Goal: Information Seeking & Learning: Learn about a topic

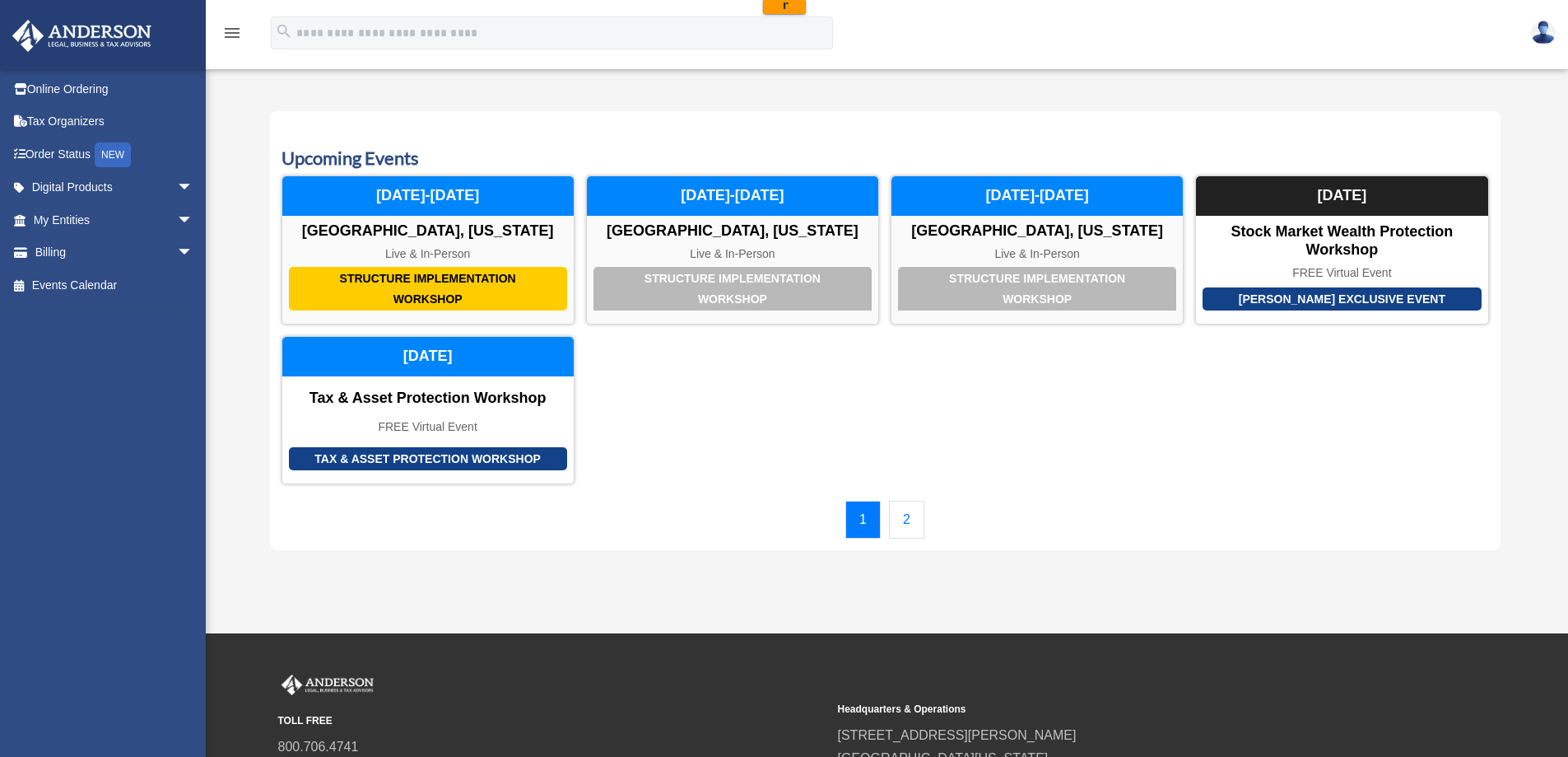
click at [896, 506] on link "2" at bounding box center [907, 519] width 35 height 38
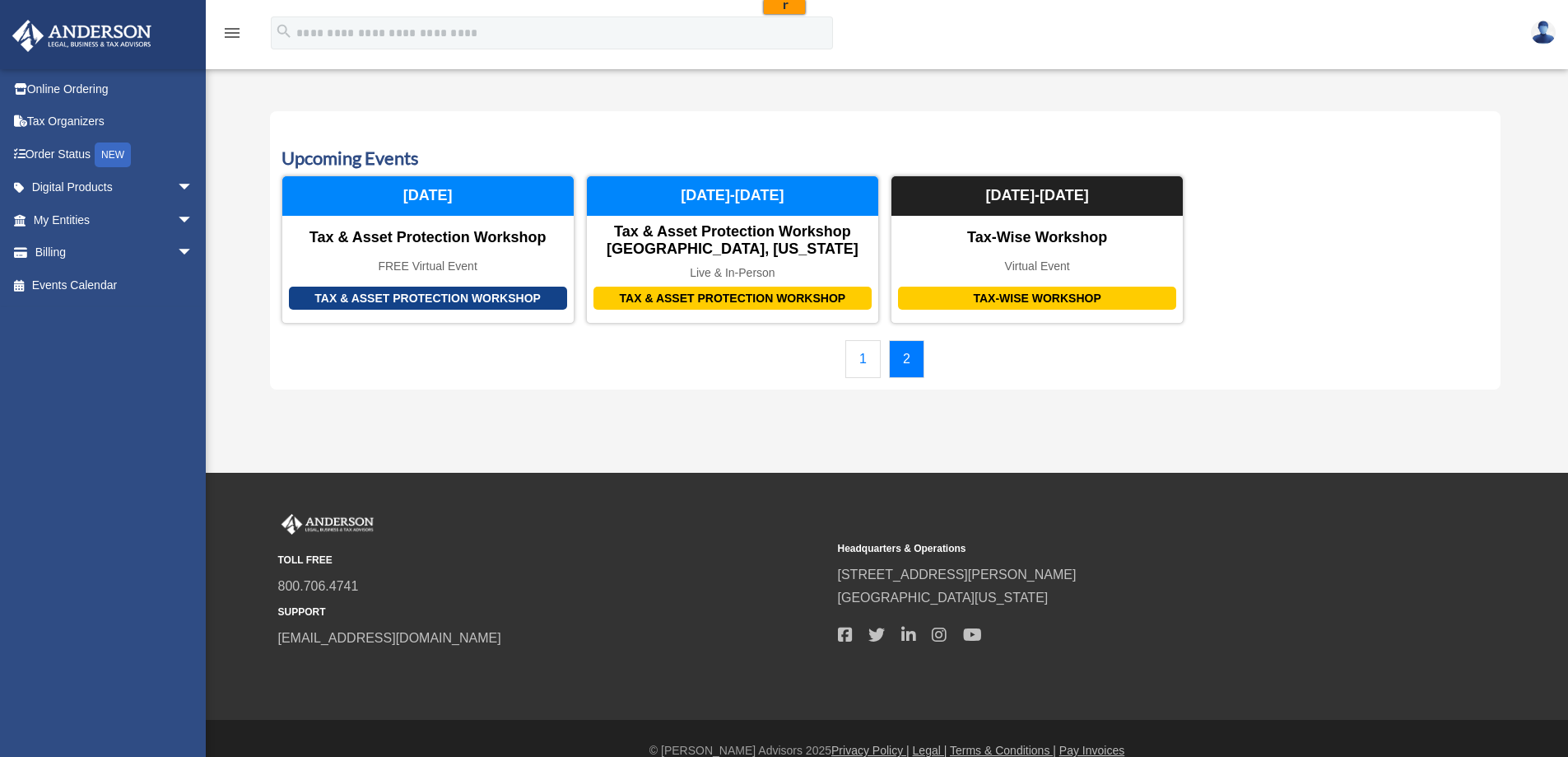
click at [858, 363] on link "1" at bounding box center [863, 359] width 35 height 38
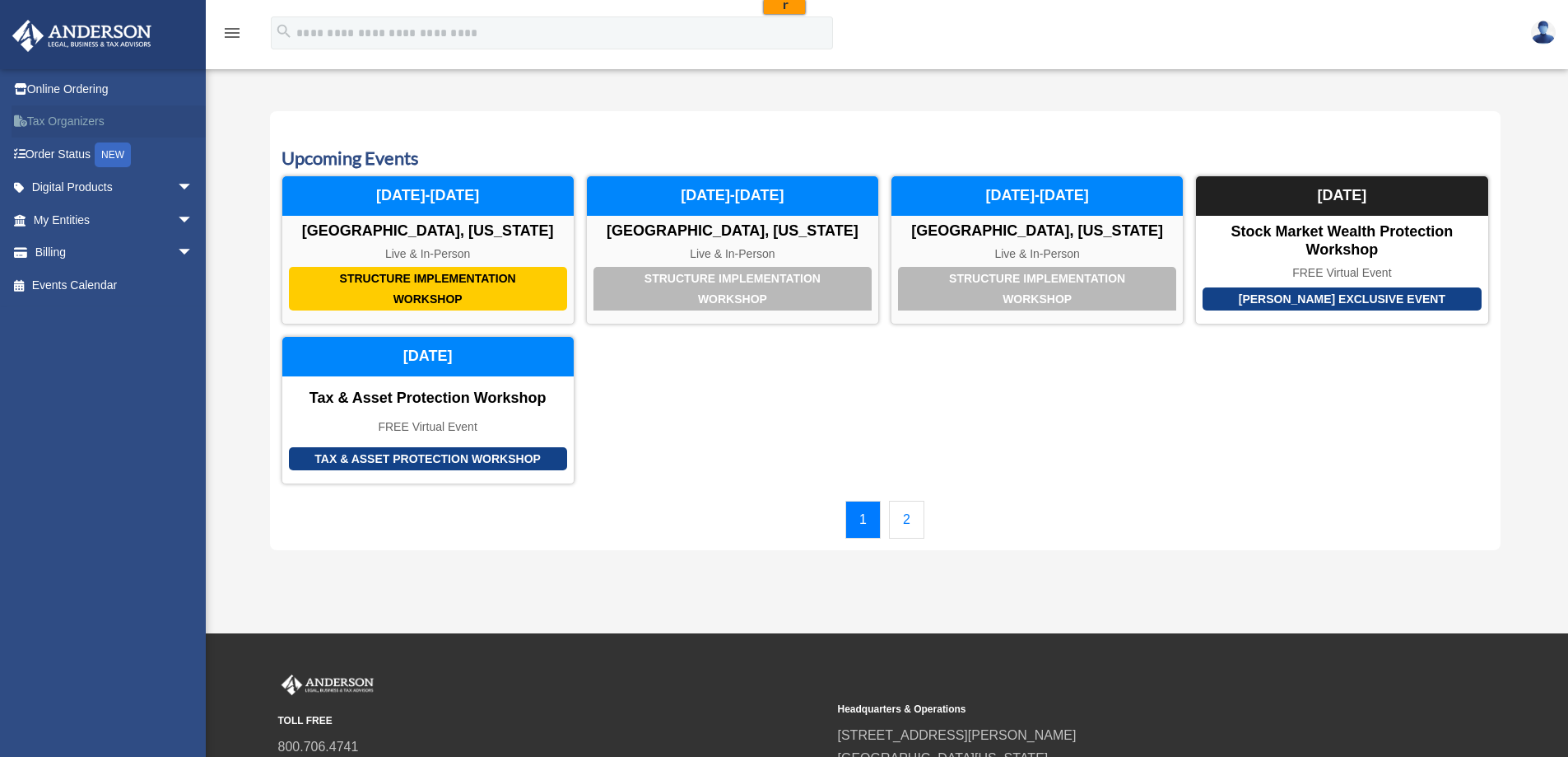
click at [69, 112] on link "Tax Organizers" at bounding box center [115, 121] width 207 height 33
click at [140, 33] on img at bounding box center [82, 36] width 149 height 32
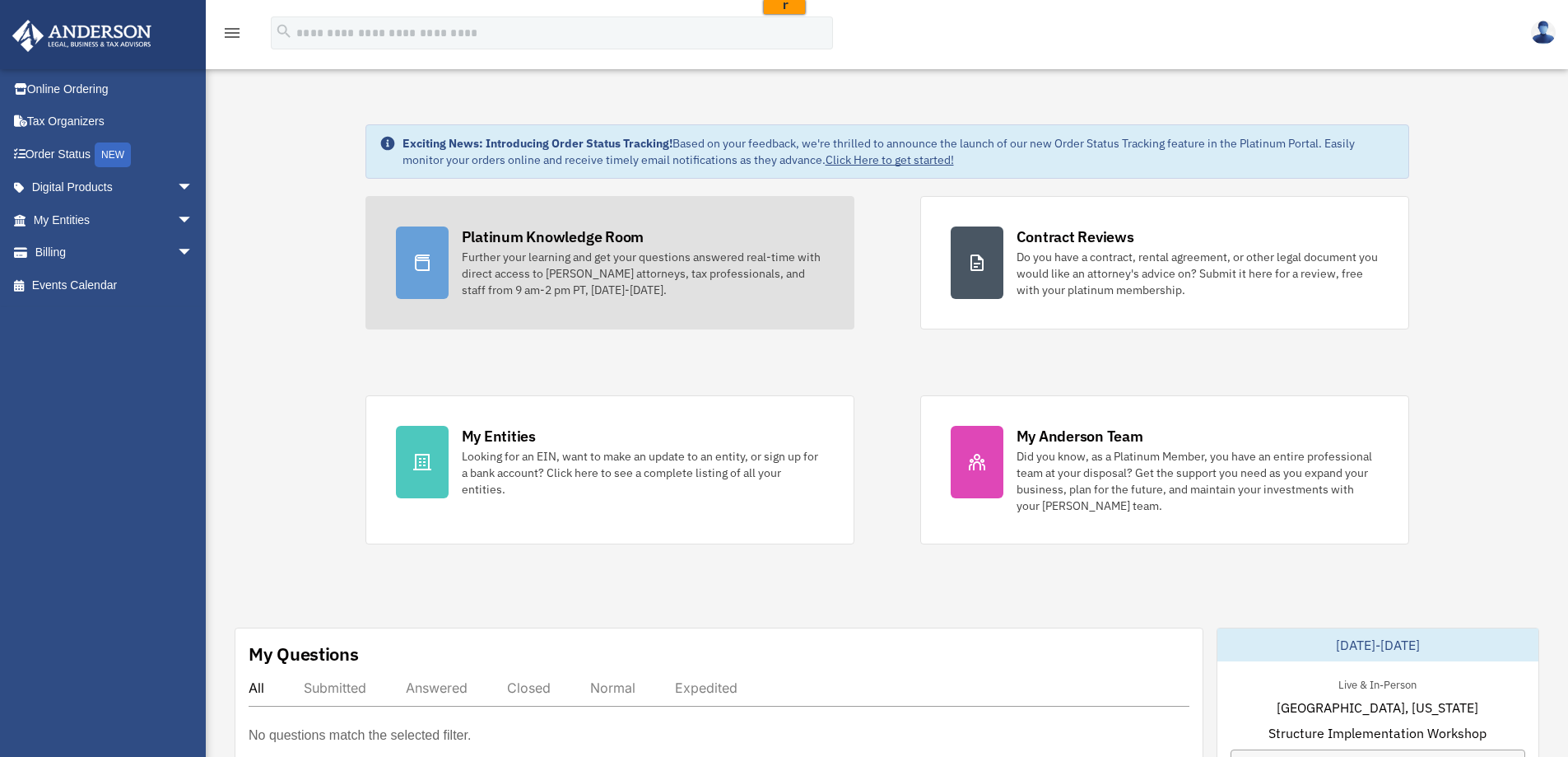
click at [573, 245] on div "Platinum Knowledge Room" at bounding box center [553, 237] width 183 height 21
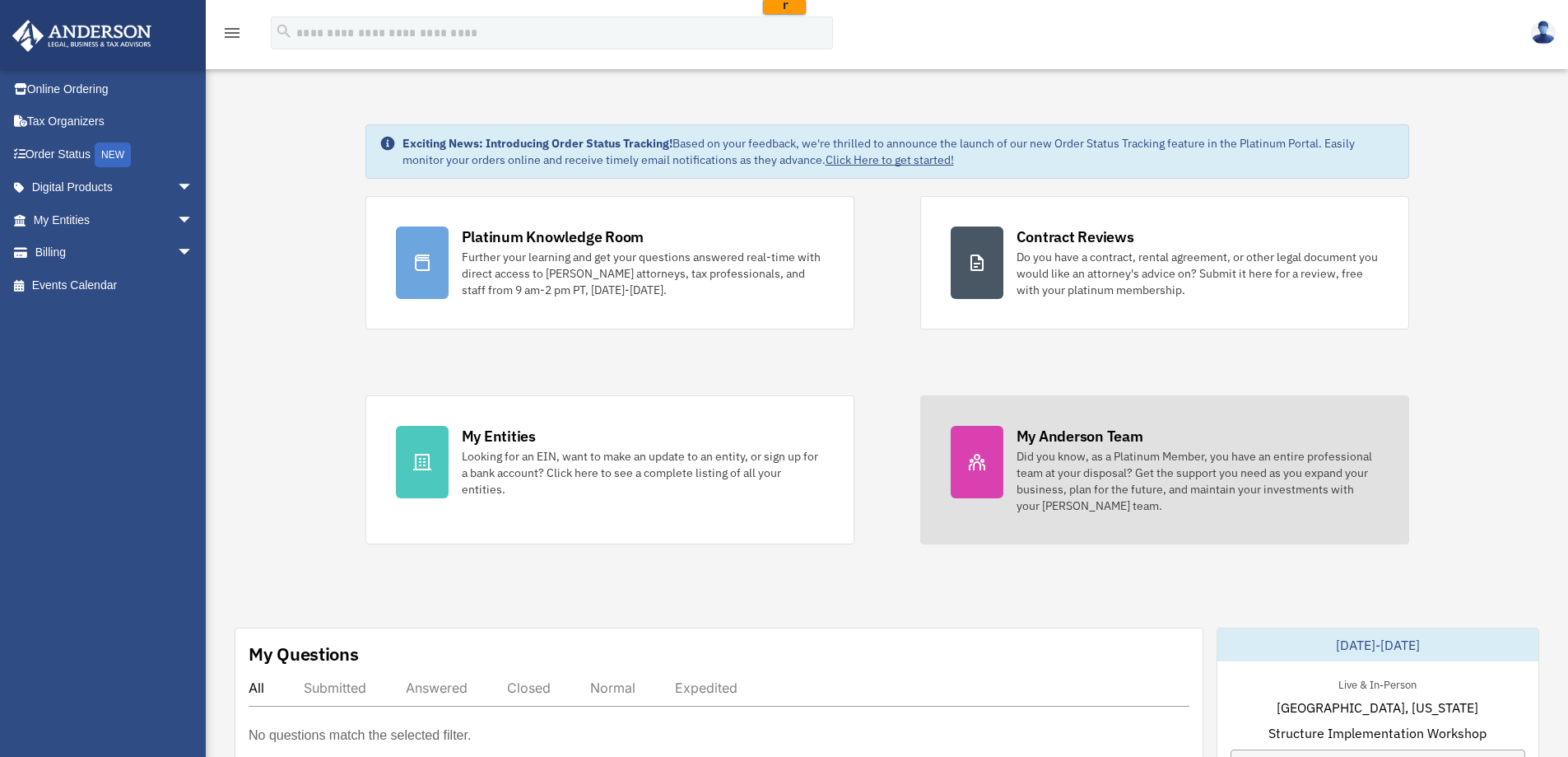
click at [1094, 453] on div "Did you know, as a Platinum Member, you have an entire professional team at you…" at bounding box center [1198, 480] width 362 height 66
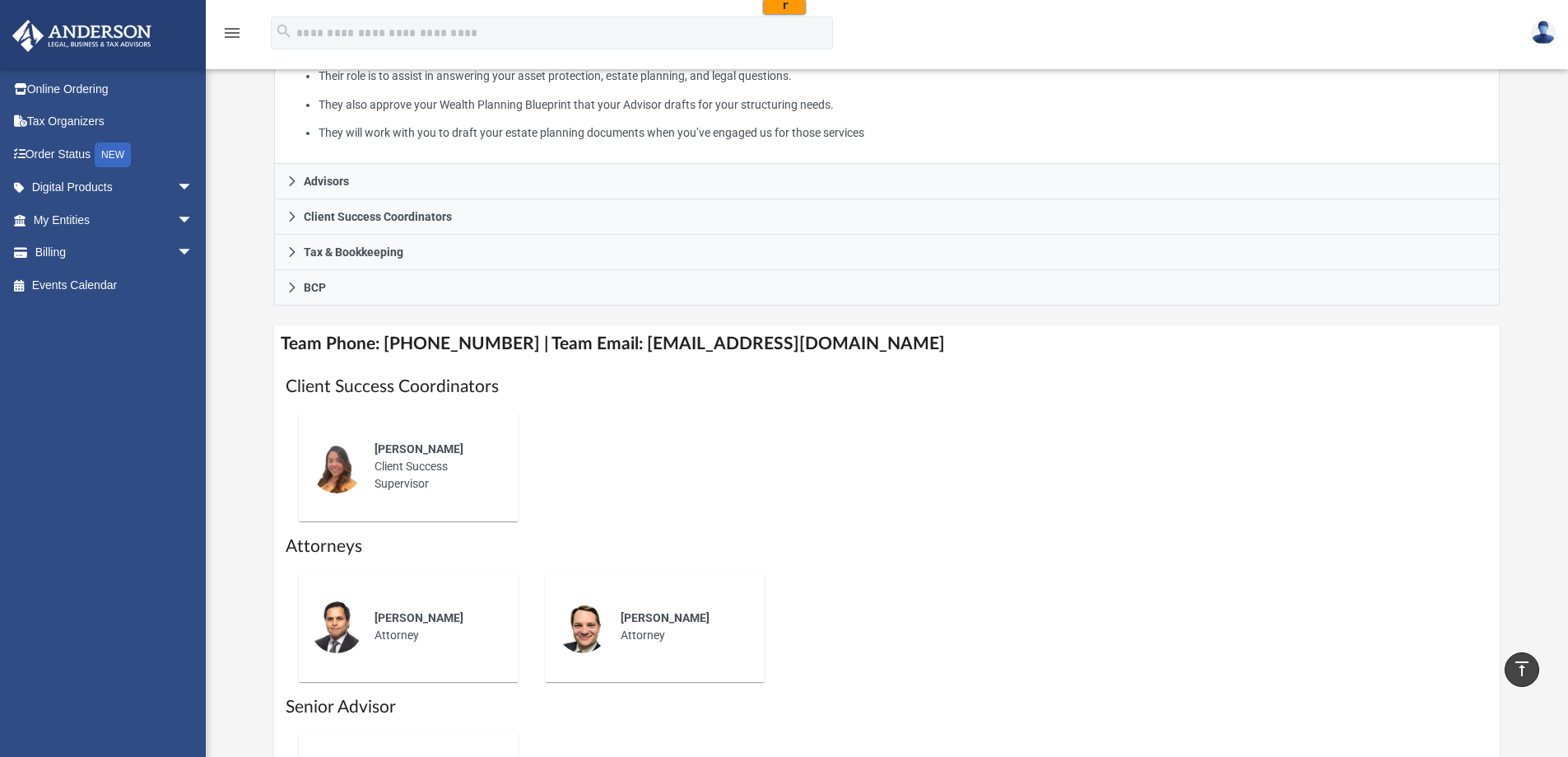
scroll to position [247, 0]
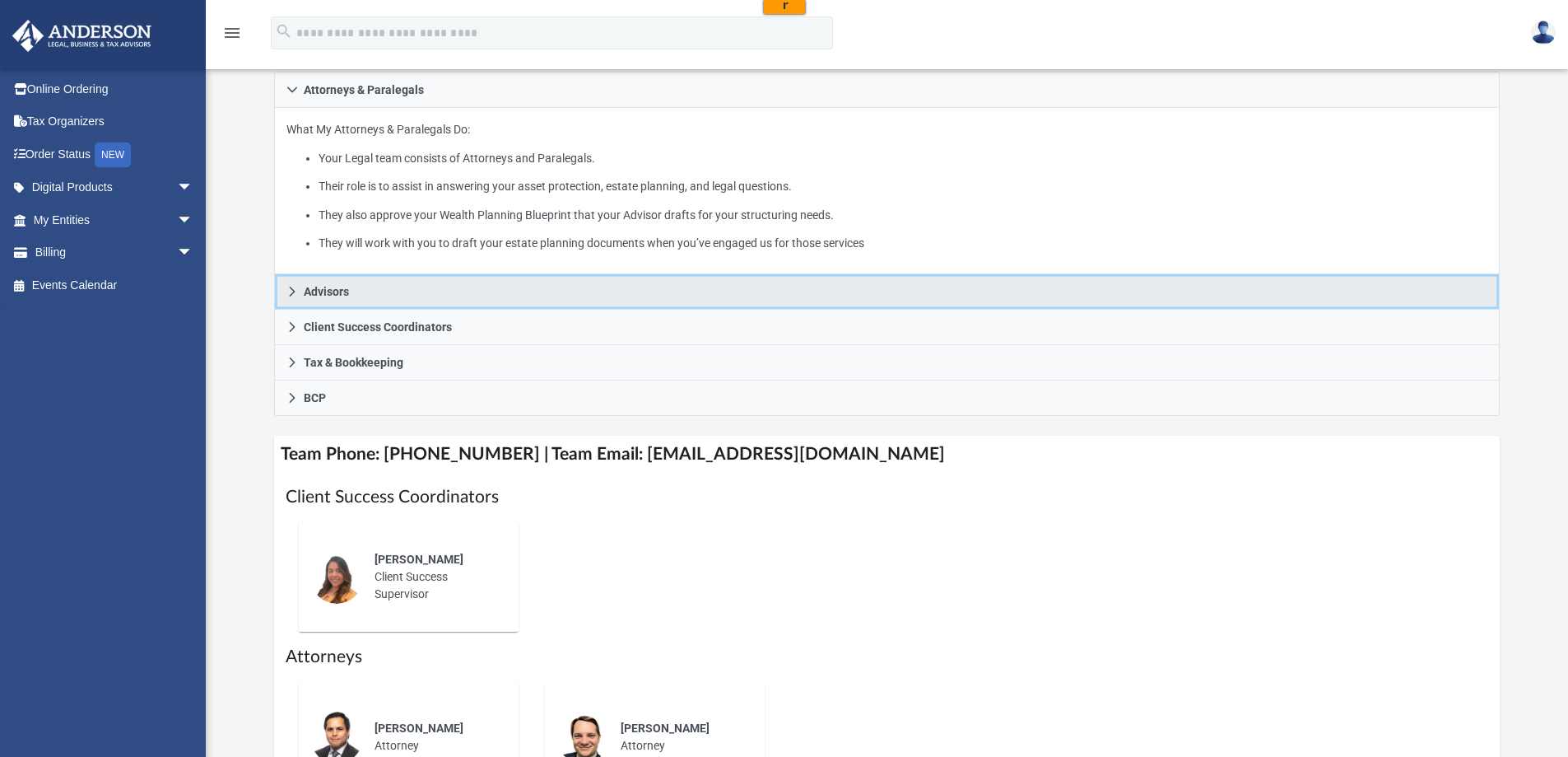
click at [300, 299] on link "Advisors" at bounding box center [887, 292] width 1227 height 35
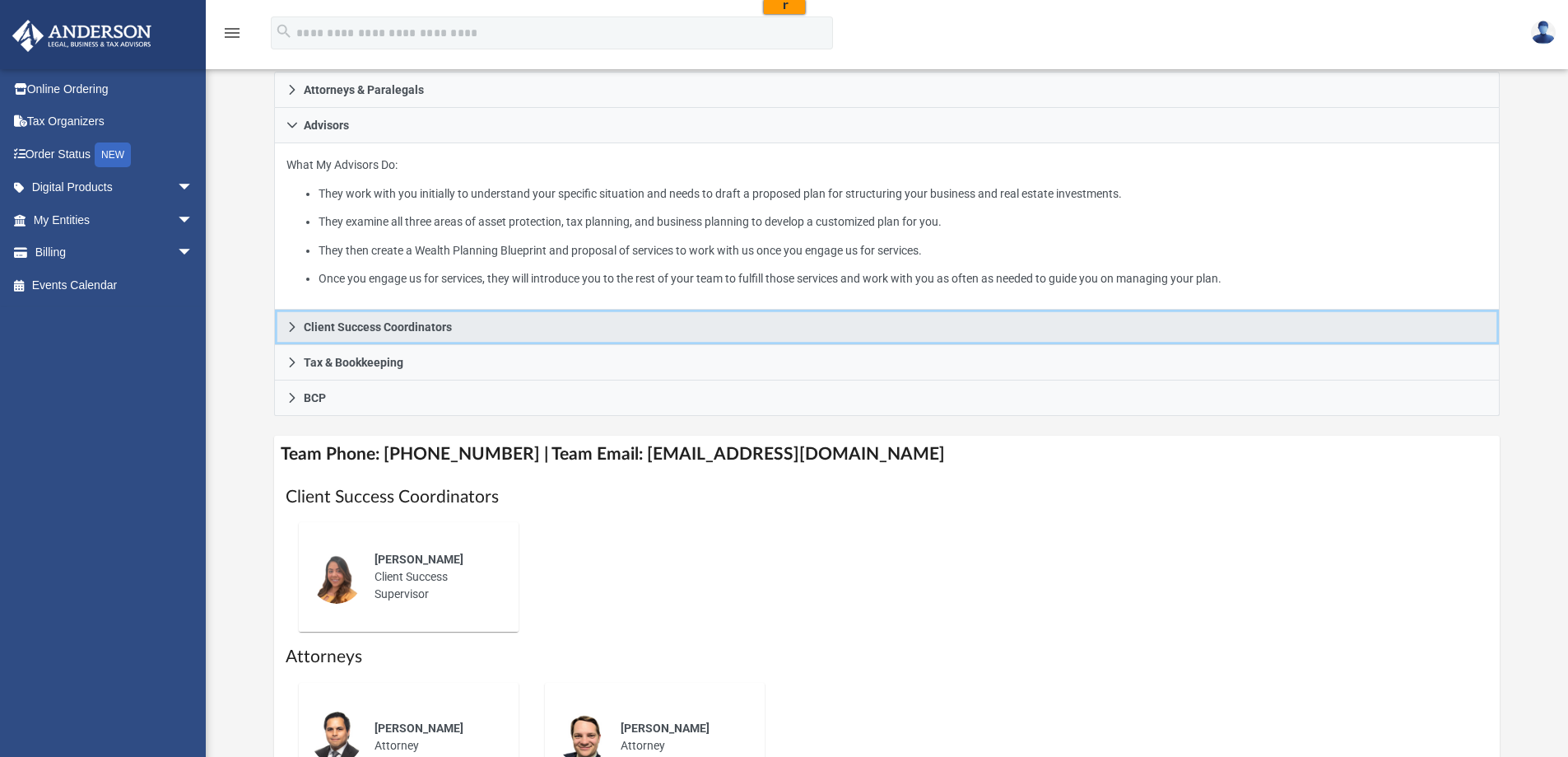
click at [284, 335] on link "Client Success Coordinators" at bounding box center [887, 327] width 1227 height 35
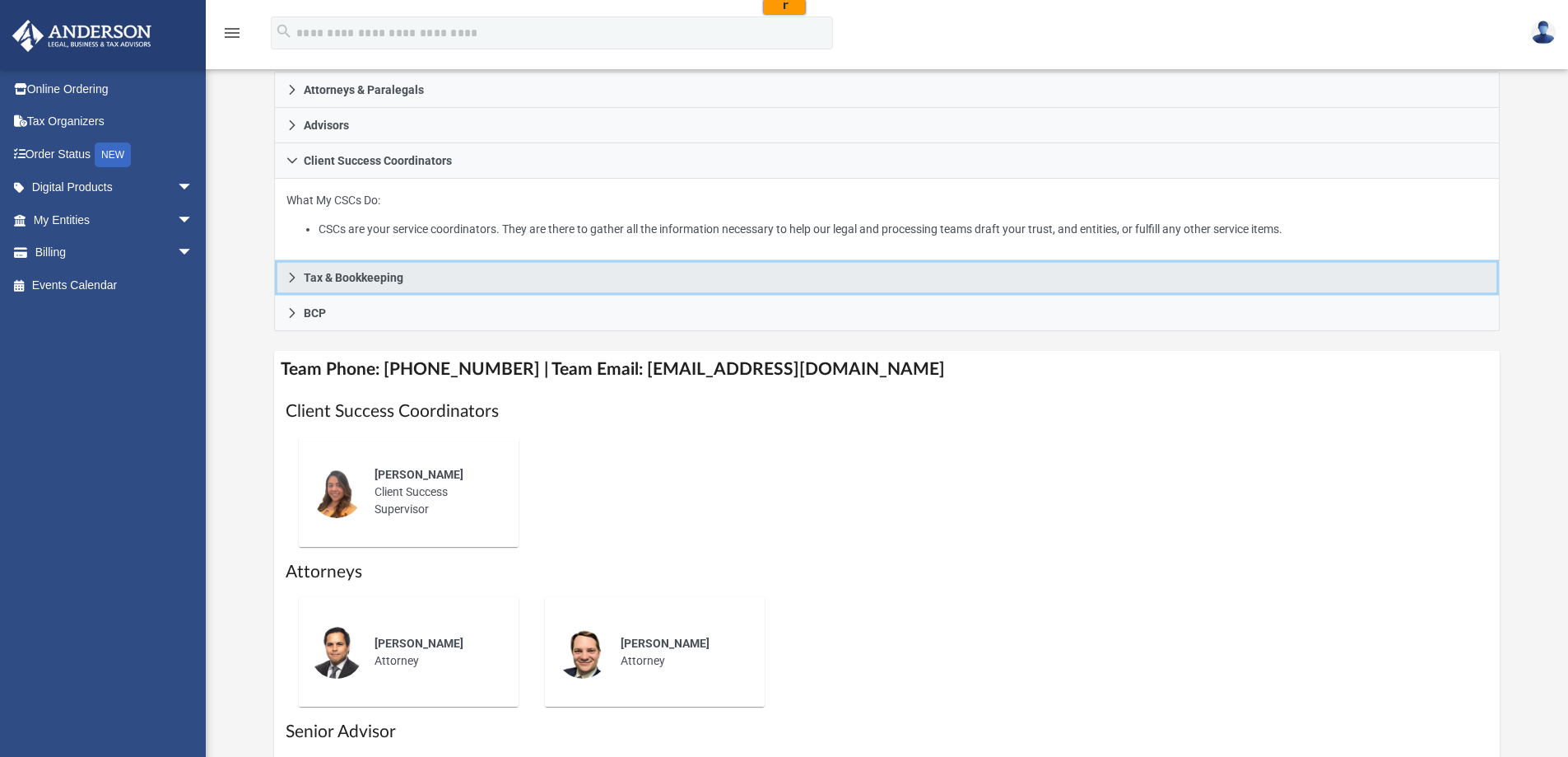
click at [306, 272] on span "Tax & Bookkeeping" at bounding box center [353, 278] width 100 height 12
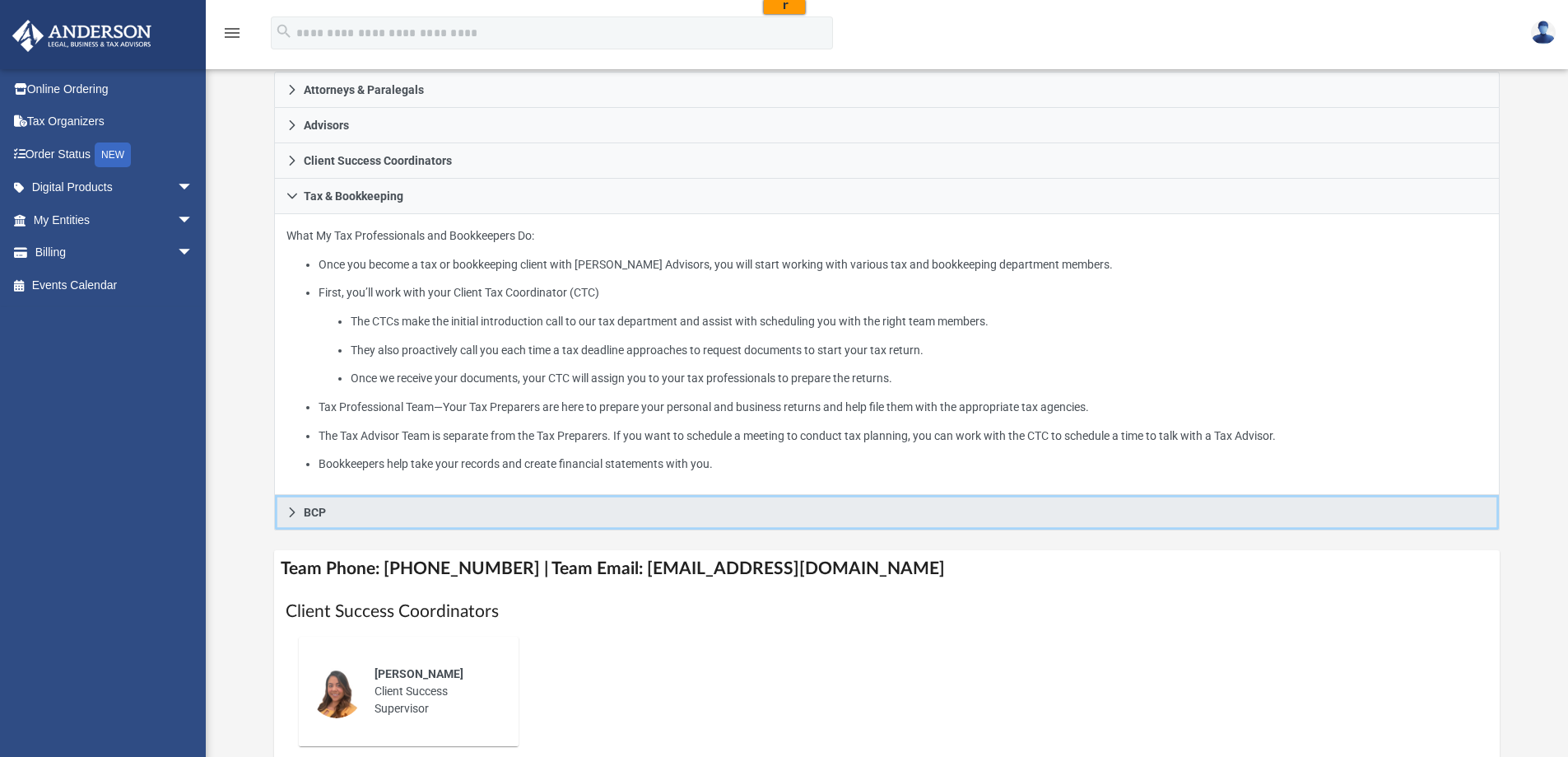
click at [304, 511] on span "BCP" at bounding box center [314, 512] width 23 height 12
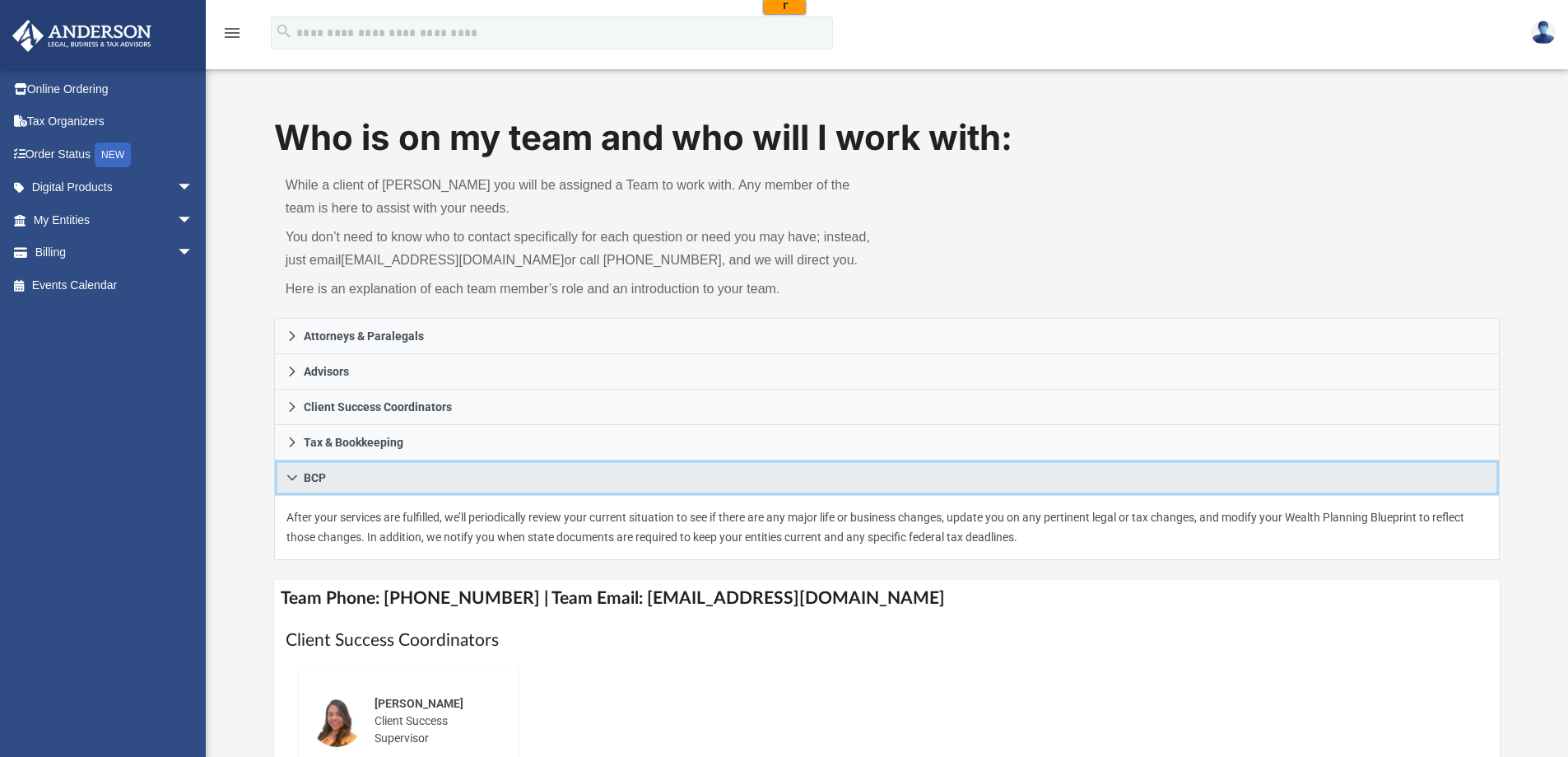
scroll to position [0, 0]
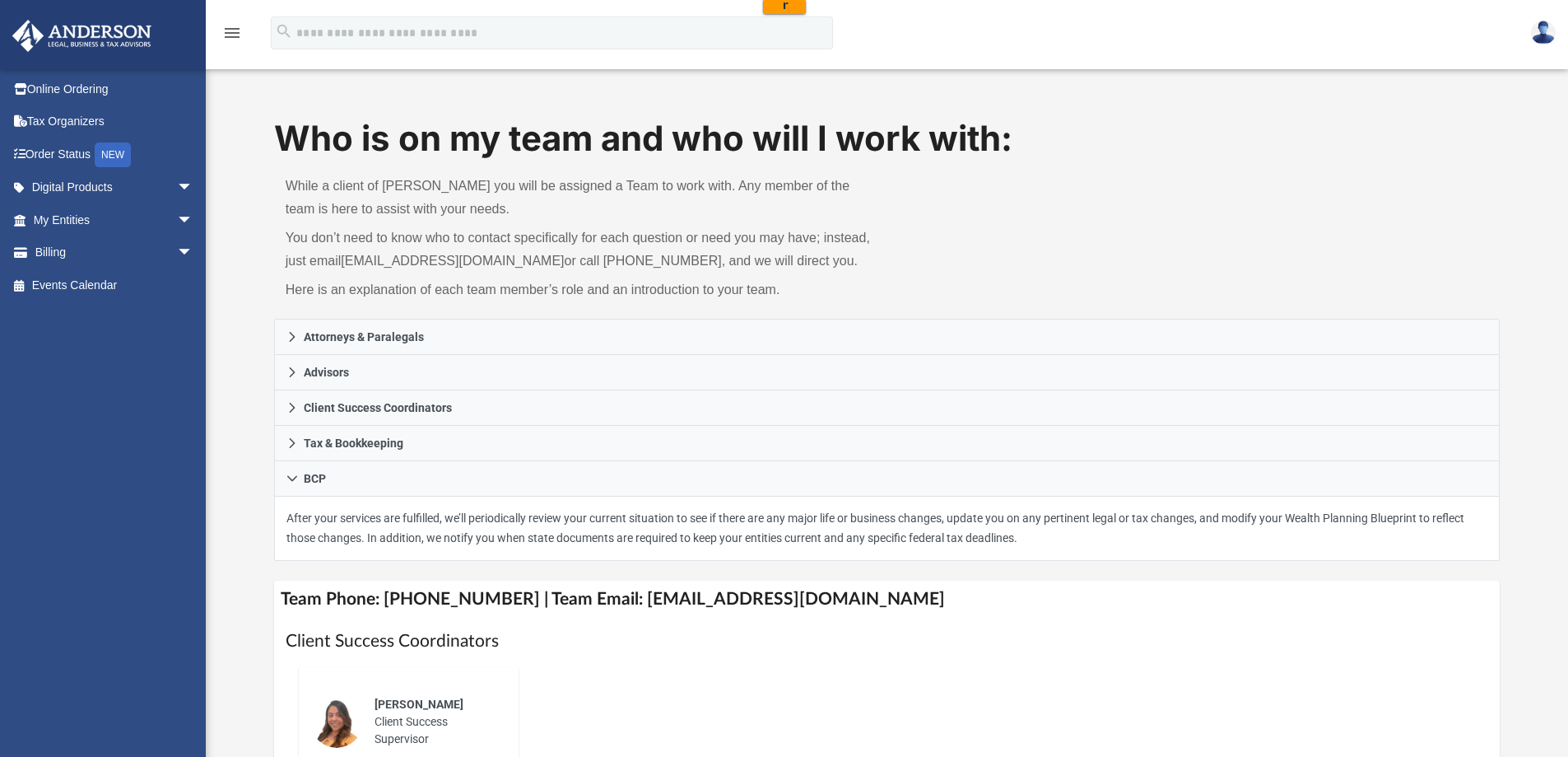
click at [235, 32] on icon "menu" at bounding box center [232, 33] width 20 height 20
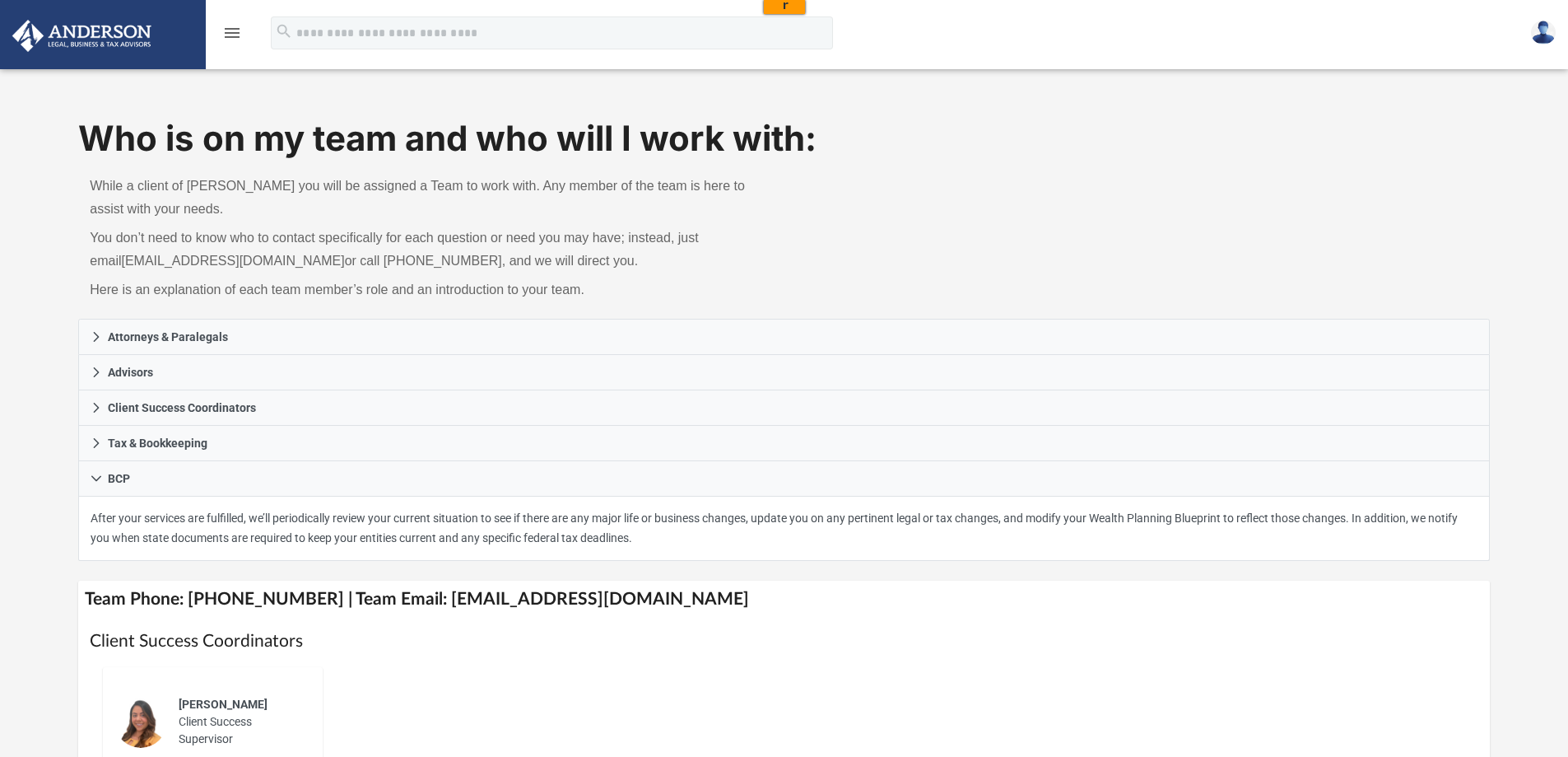
click at [235, 32] on icon "menu" at bounding box center [232, 33] width 20 height 20
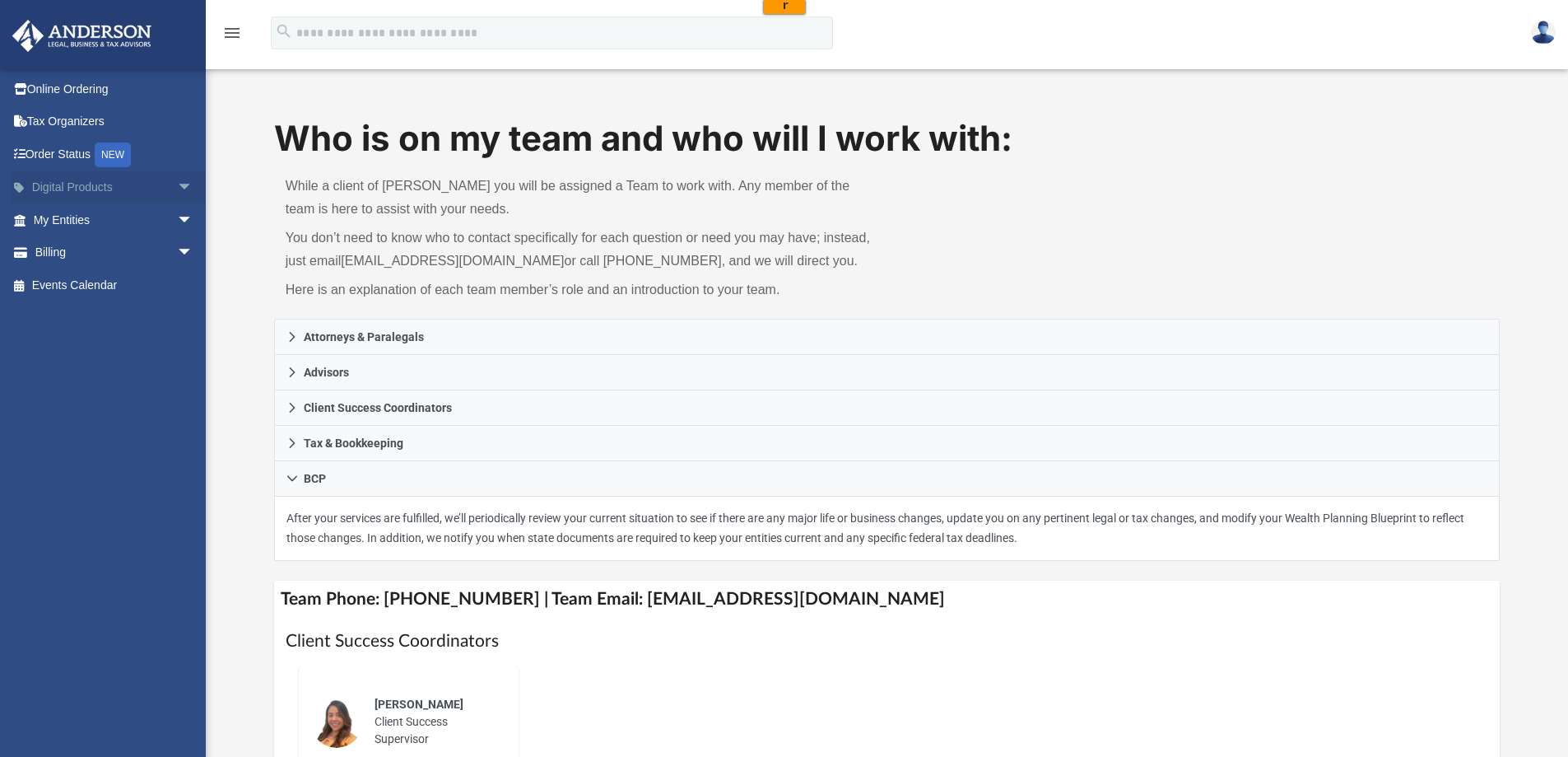
click at [55, 190] on link "Digital Products arrow_drop_down" at bounding box center [115, 187] width 207 height 33
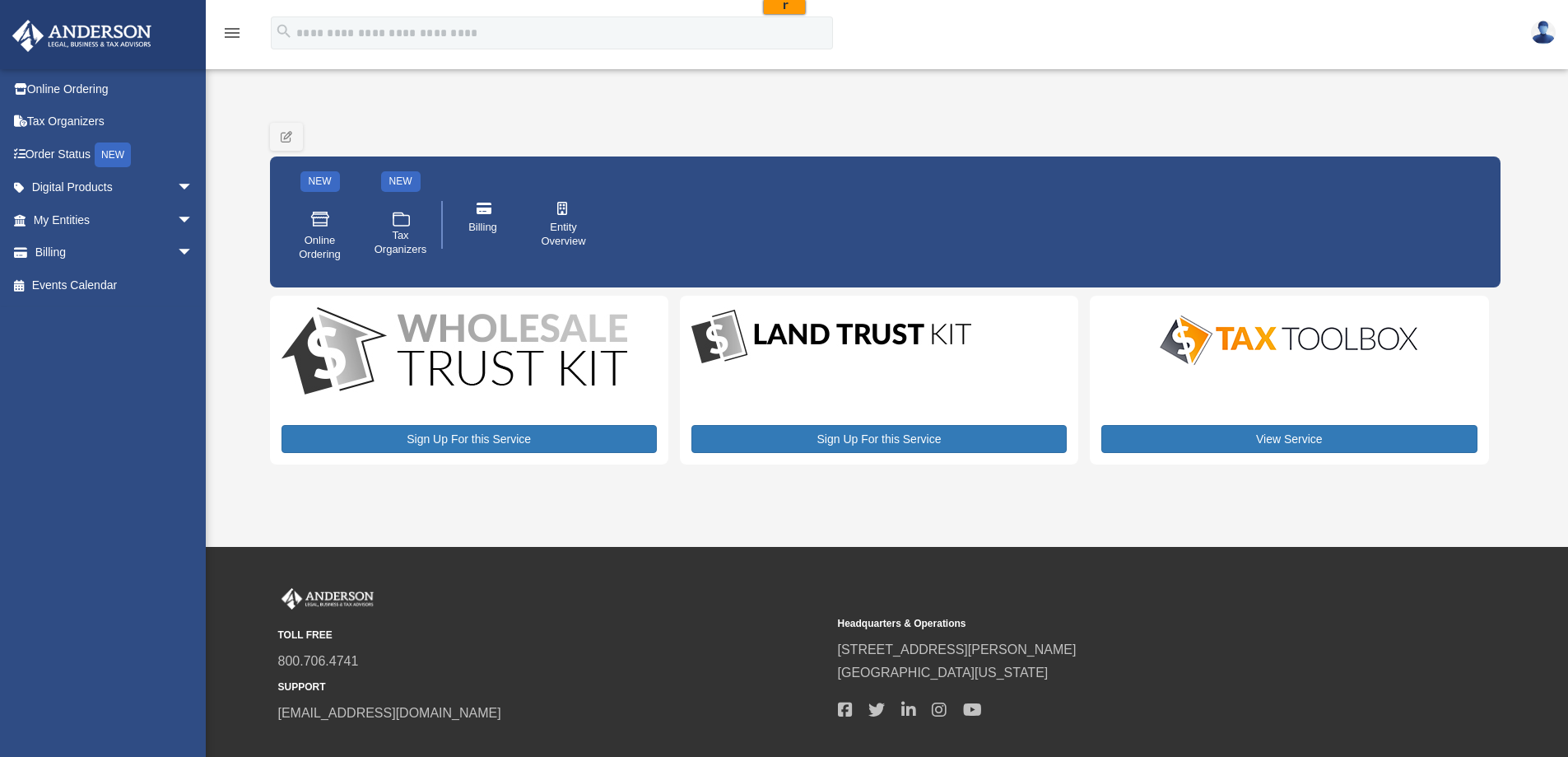
click at [1178, 386] on div "View Service" at bounding box center [1289, 380] width 398 height 169
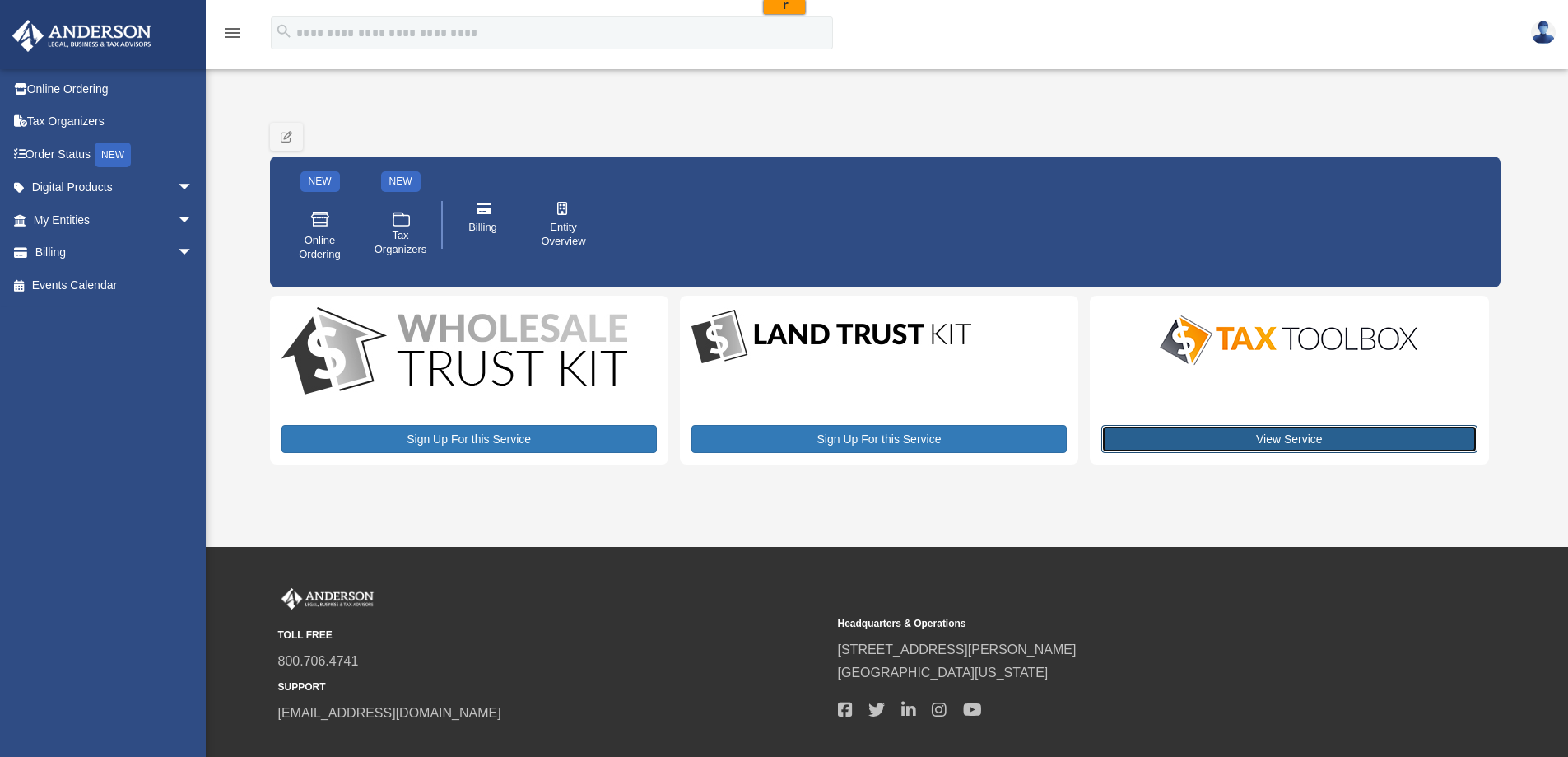
click at [1182, 447] on link "View Service" at bounding box center [1289, 438] width 375 height 28
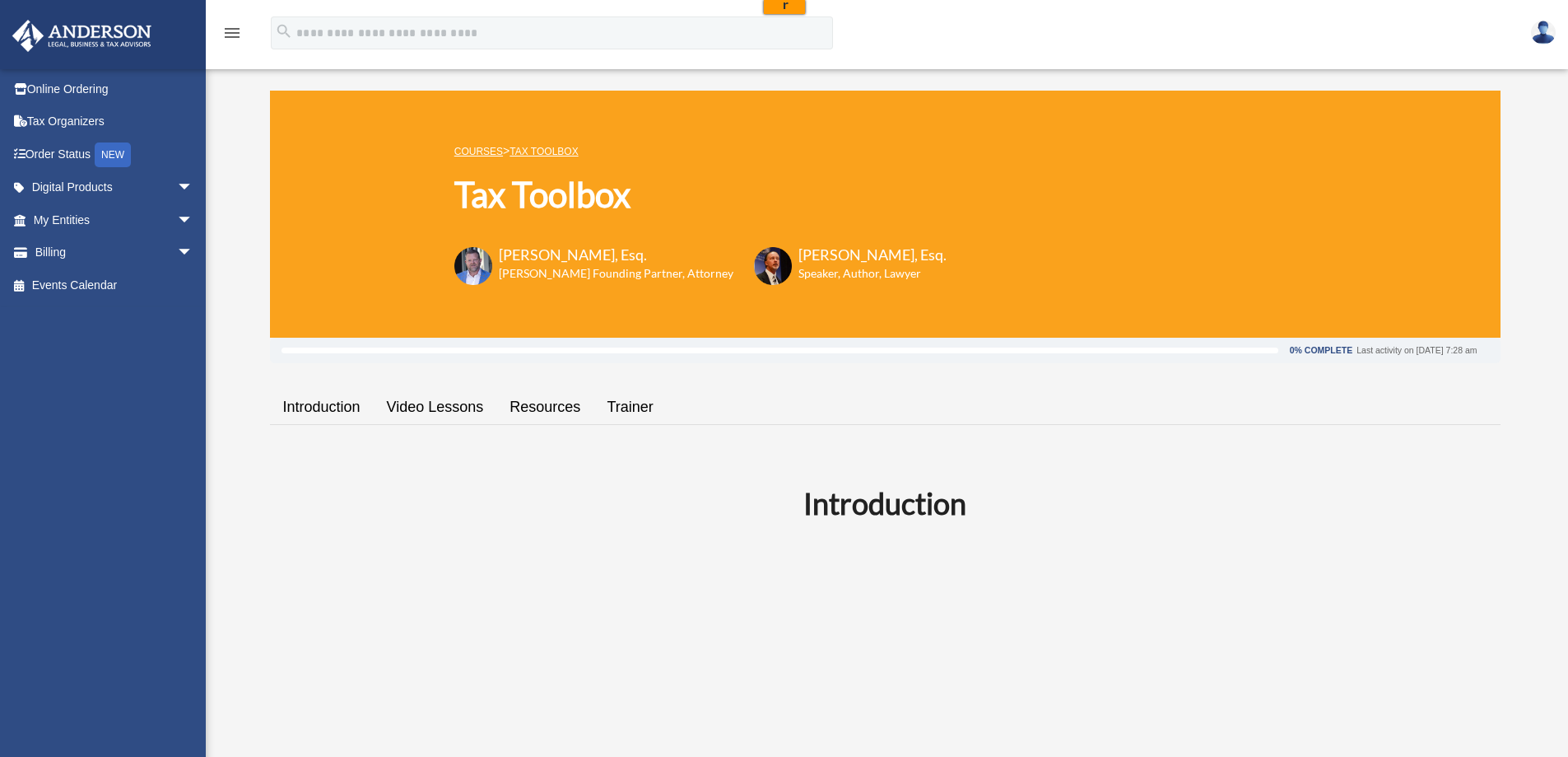
click at [514, 396] on link "Resources" at bounding box center [545, 407] width 97 height 47
click at [334, 412] on link "Introduction" at bounding box center [322, 407] width 104 height 47
click at [625, 412] on link "Trainer" at bounding box center [630, 407] width 73 height 47
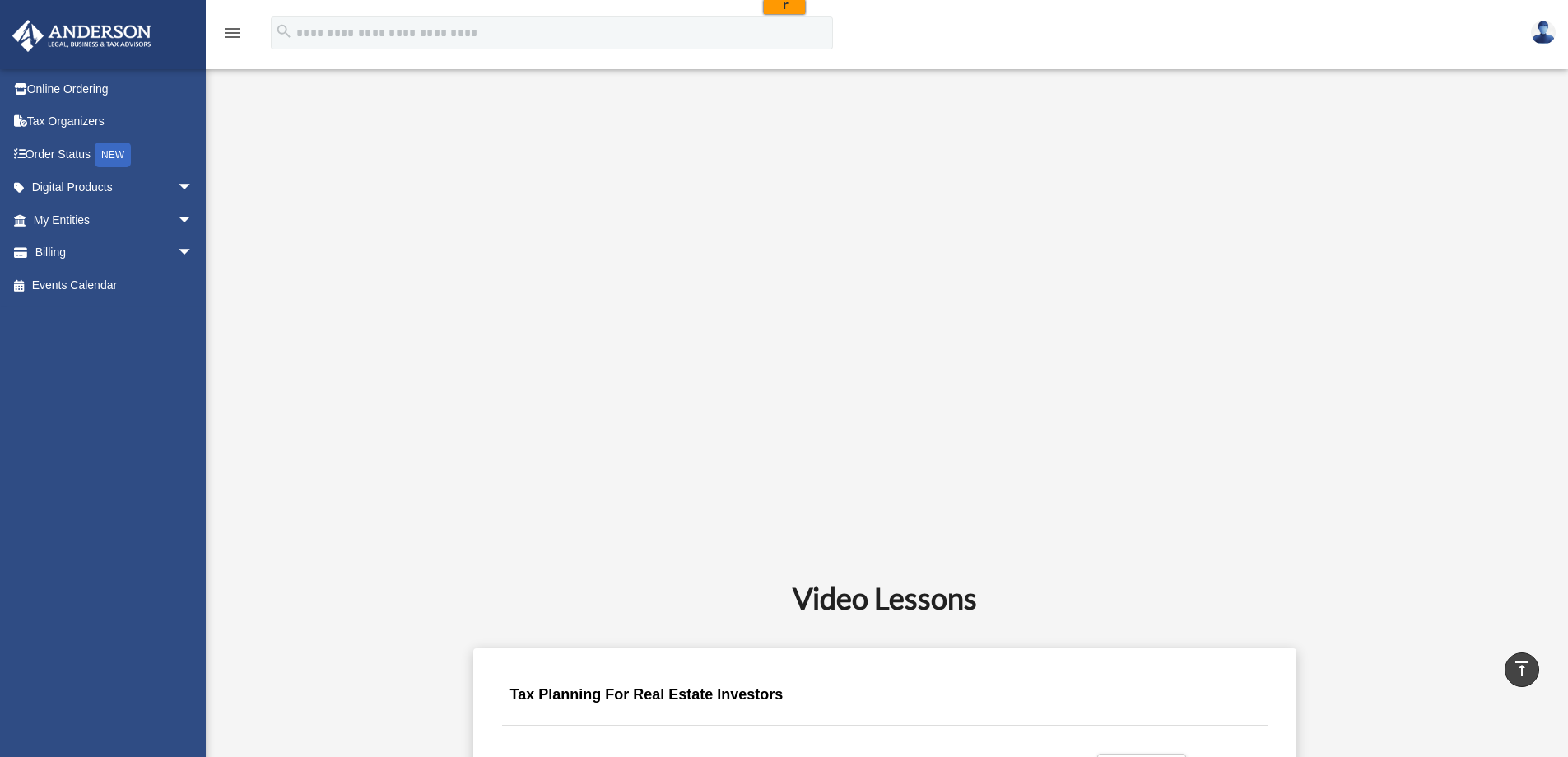
scroll to position [432, 0]
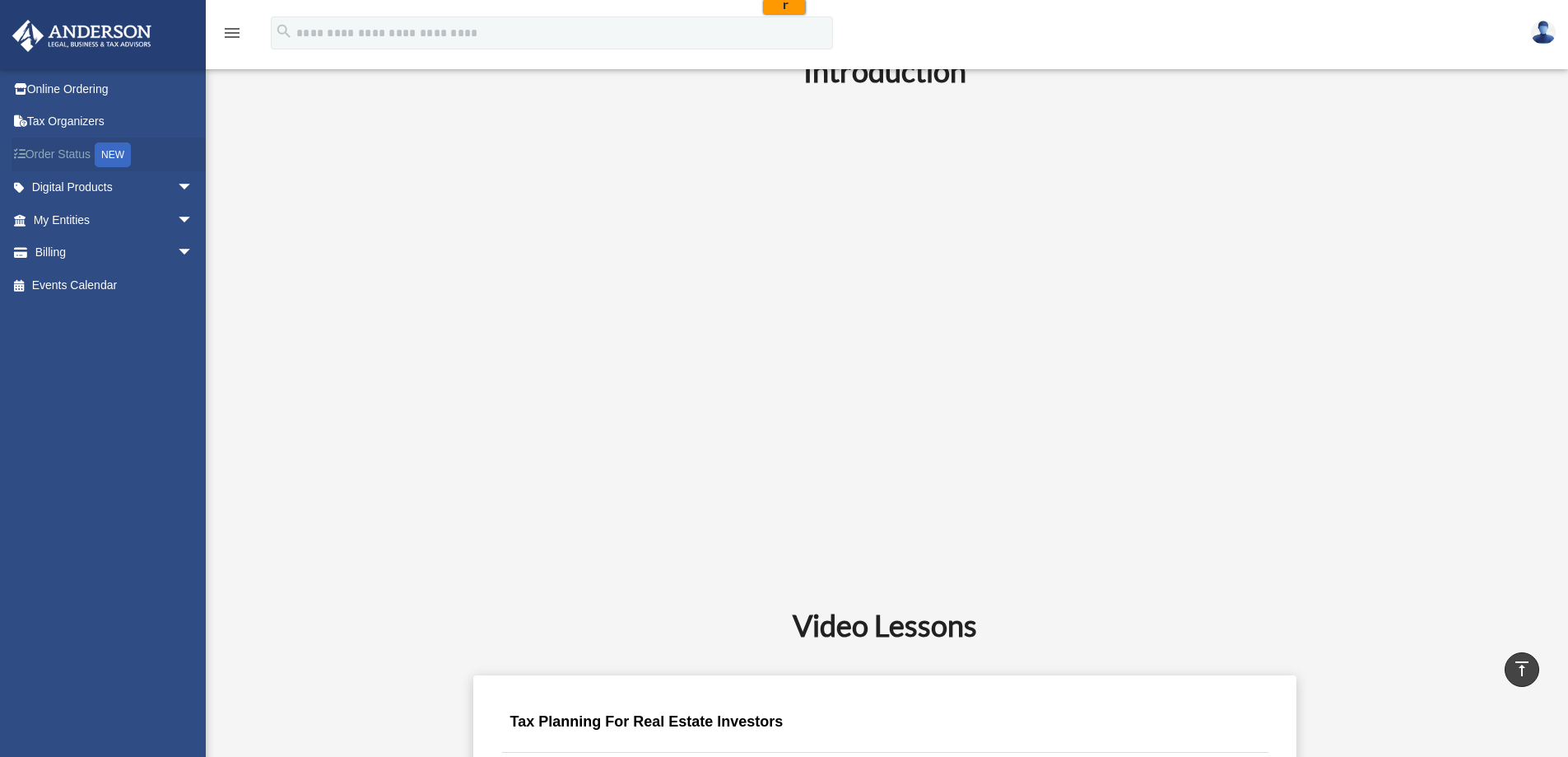
click at [61, 146] on link "Order Status NEW" at bounding box center [115, 154] width 207 height 33
